Goal: Information Seeking & Learning: Learn about a topic

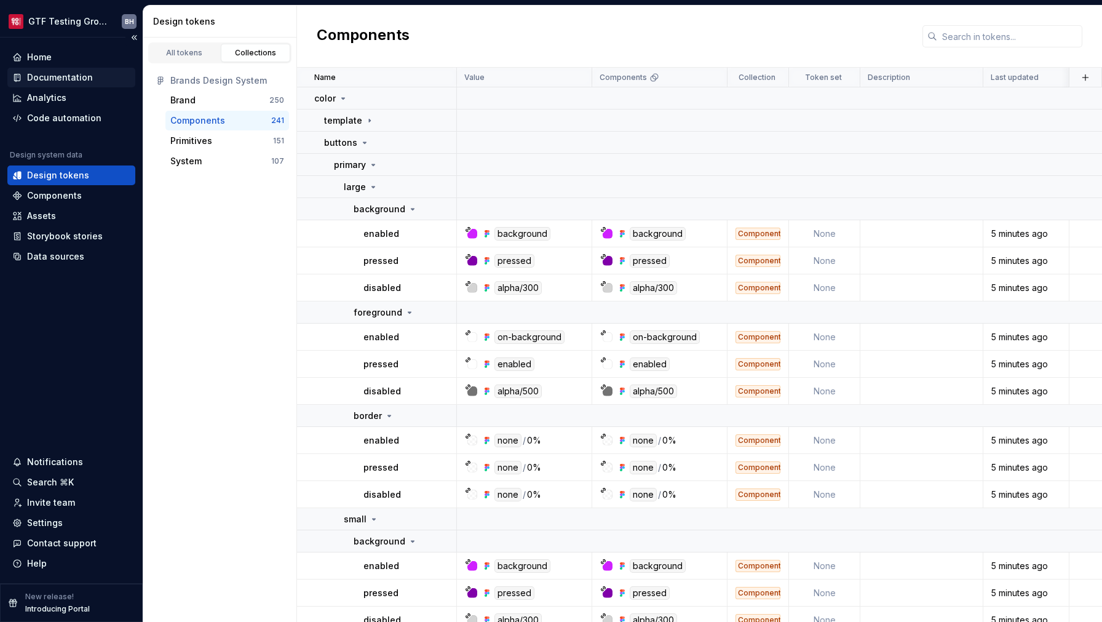
click at [65, 83] on div "Documentation" at bounding box center [60, 77] width 66 height 12
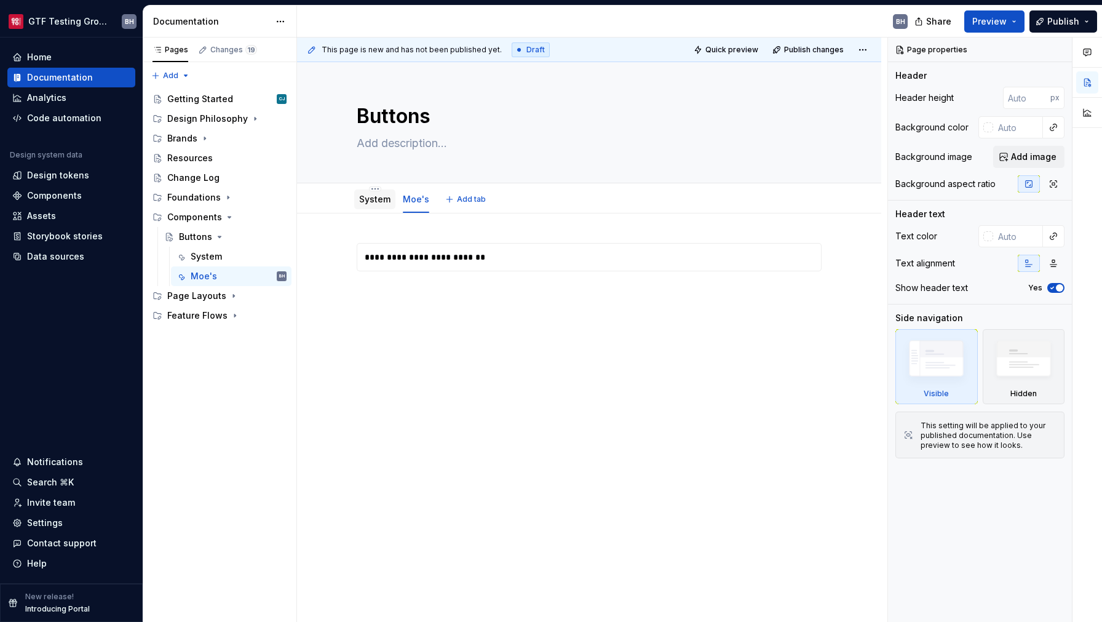
click at [363, 199] on link "System" at bounding box center [374, 199] width 31 height 10
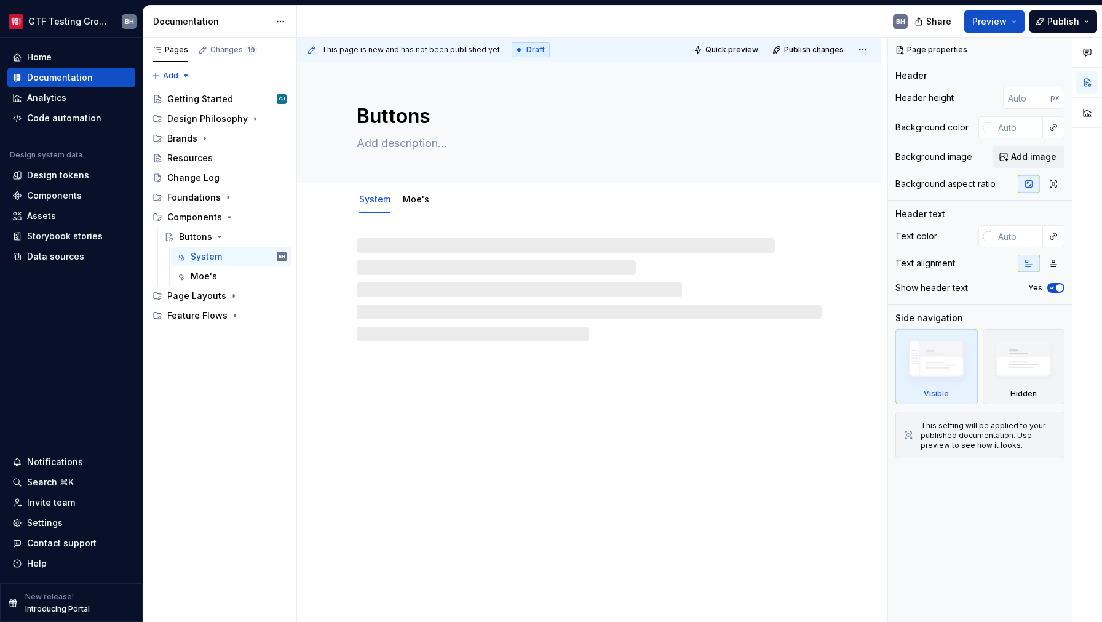
type textarea "*"
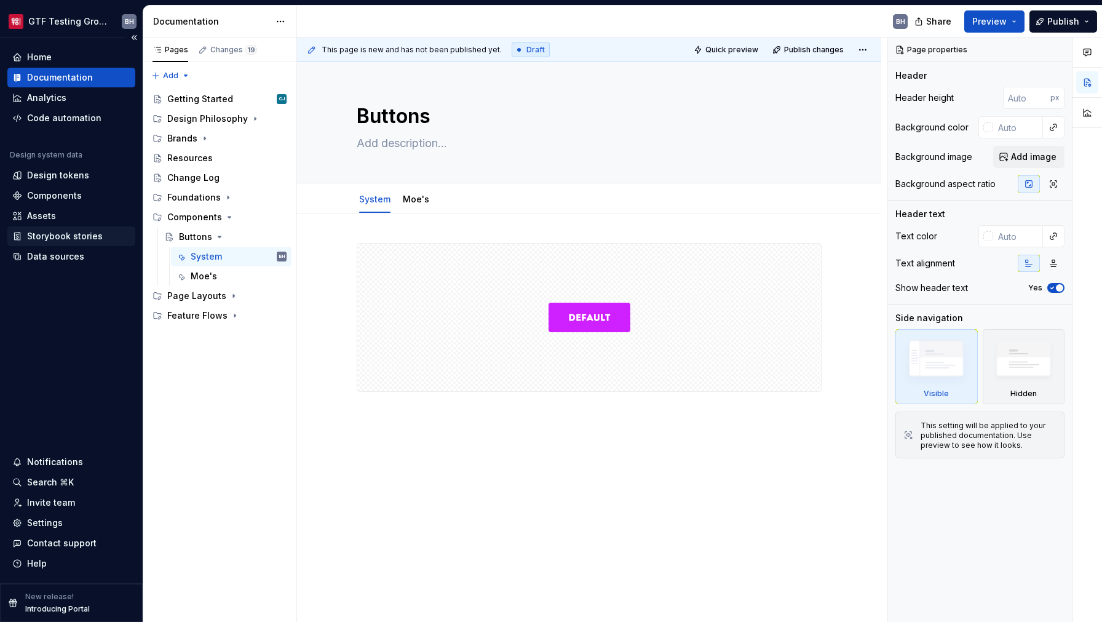
click at [62, 234] on div "Storybook stories" at bounding box center [65, 236] width 76 height 12
